Goal: Navigation & Orientation: Find specific page/section

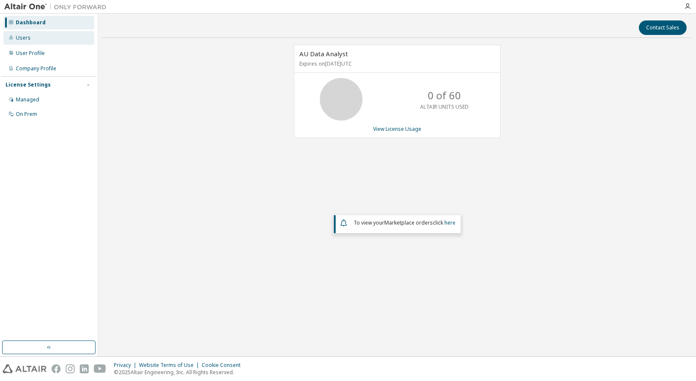
click at [23, 36] on div "Users" at bounding box center [23, 38] width 15 height 7
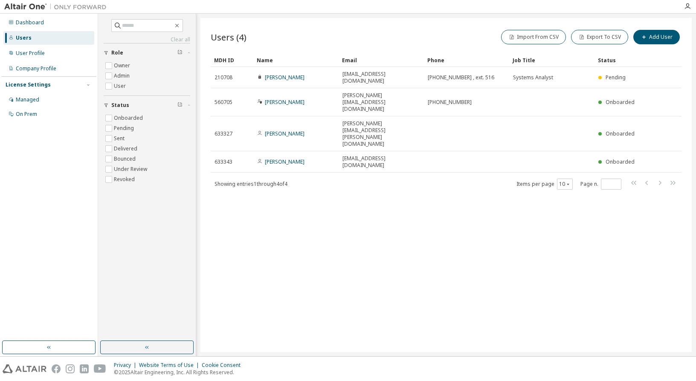
click at [440, 259] on div "Users (4) Import From CSV Export To CSV Add User Clear Load Save Save As Field …" at bounding box center [445, 185] width 491 height 334
click at [41, 67] on div "Company Profile" at bounding box center [36, 68] width 40 height 7
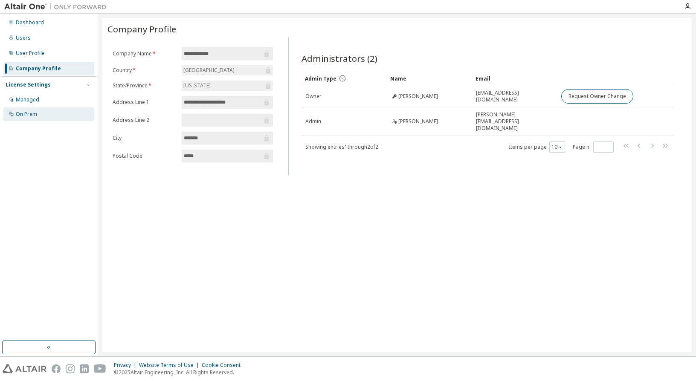
click at [35, 113] on div "On Prem" at bounding box center [26, 114] width 21 height 7
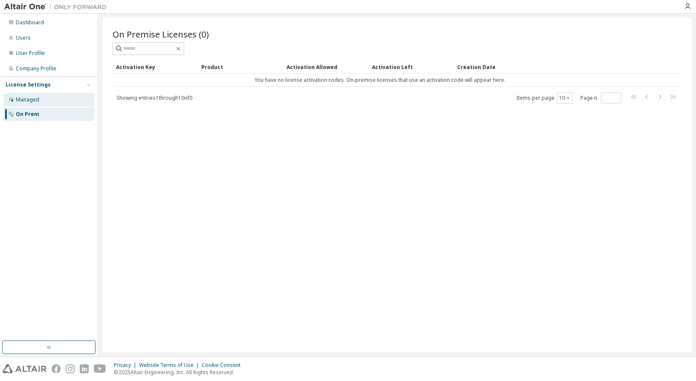
click at [32, 97] on div "Managed" at bounding box center [27, 99] width 23 height 7
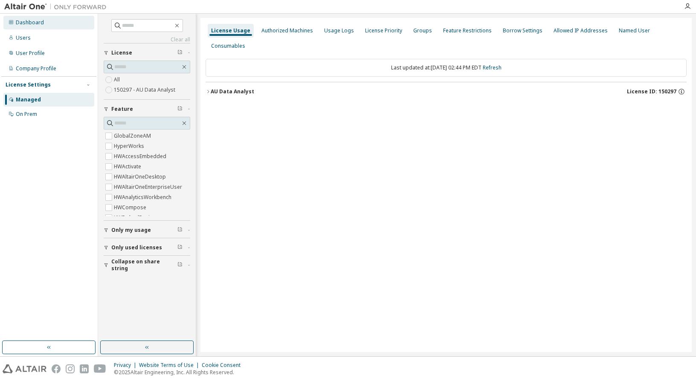
click at [21, 21] on div "Dashboard" at bounding box center [30, 22] width 28 height 7
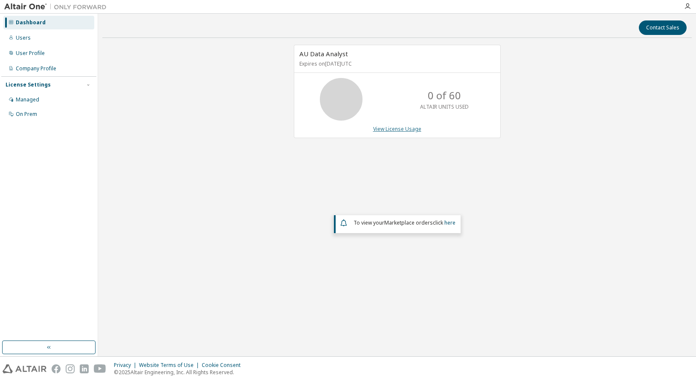
click at [405, 130] on link "View License Usage" at bounding box center [397, 128] width 48 height 7
drag, startPoint x: 430, startPoint y: 98, endPoint x: 466, endPoint y: 96, distance: 36.3
click at [466, 96] on div "0 of 60 ALTAIR UNITS USED" at bounding box center [444, 99] width 68 height 43
drag, startPoint x: 327, startPoint y: 272, endPoint x: 324, endPoint y: 265, distance: 7.1
click at [324, 265] on div "AU Data Analyst Expires on [DATE] UTC 0 of 60 ALTAIR UNITS USED View License Us…" at bounding box center [396, 169] width 589 height 248
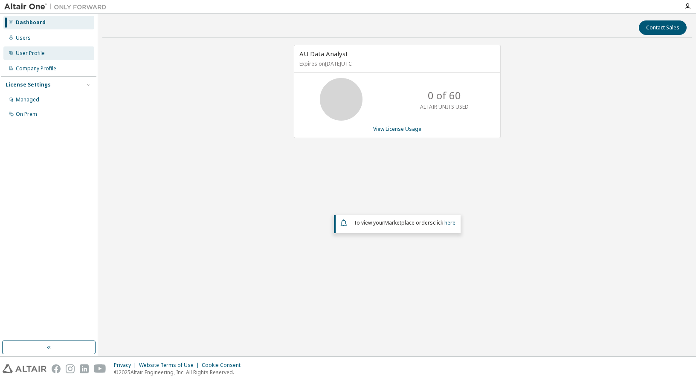
click at [29, 59] on div "User Profile" at bounding box center [48, 53] width 91 height 14
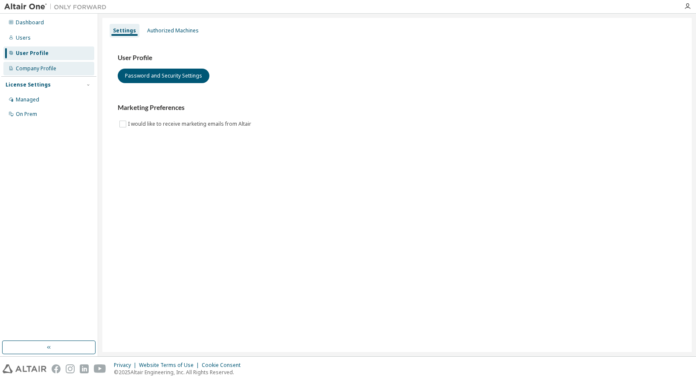
click at [39, 68] on div "Company Profile" at bounding box center [36, 68] width 40 height 7
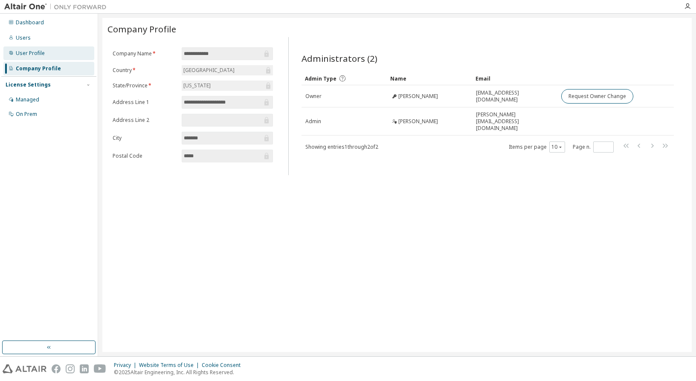
click at [23, 52] on div "User Profile" at bounding box center [30, 53] width 29 height 7
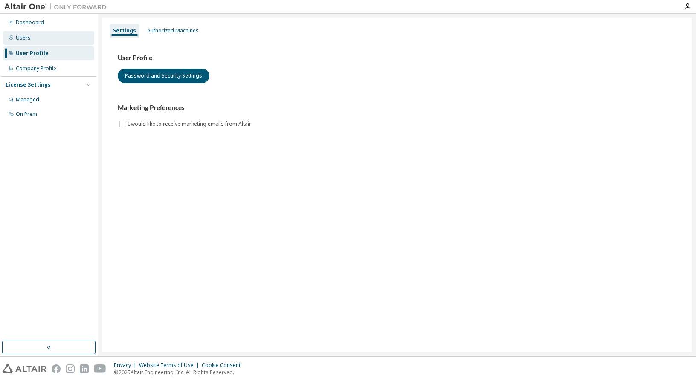
click at [24, 39] on div "Users" at bounding box center [23, 38] width 15 height 7
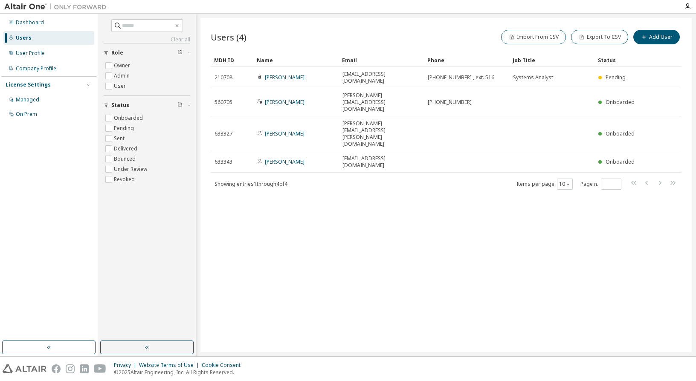
click at [424, 168] on div "Users (4) Import From CSV Export To CSV Add User Clear Load Save Save As Field …" at bounding box center [445, 185] width 491 height 334
